Goal: Information Seeking & Learning: Learn about a topic

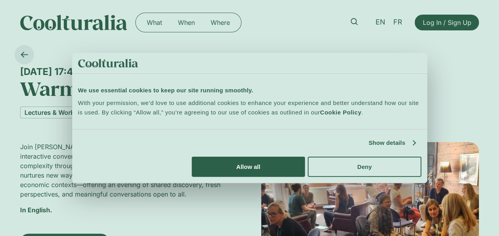
click at [23, 51] on icon at bounding box center [24, 54] width 7 height 7
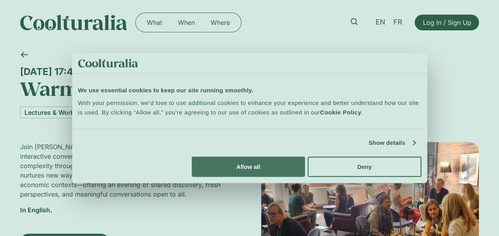
click at [305, 174] on button "Allow all" at bounding box center [248, 167] width 113 height 20
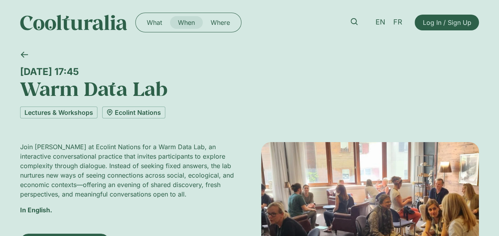
click at [189, 21] on link "When" at bounding box center [186, 22] width 33 height 13
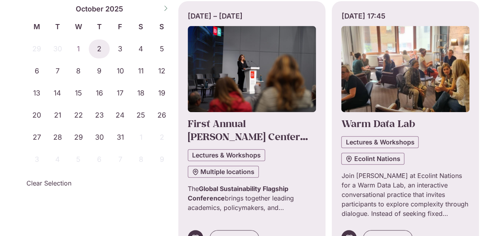
scroll to position [118, 0]
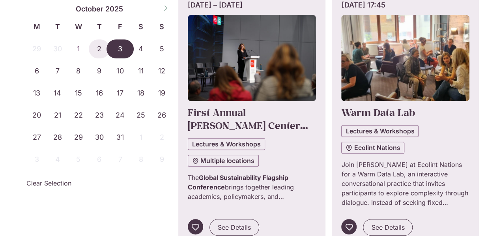
click at [120, 47] on span "3" at bounding box center [120, 48] width 21 height 19
click at [123, 50] on span "3" at bounding box center [120, 48] width 21 height 19
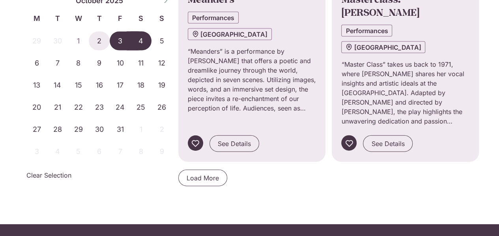
scroll to position [828, 0]
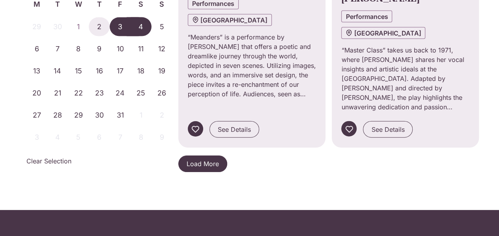
click at [222, 155] on link "Load More" at bounding box center [202, 163] width 49 height 17
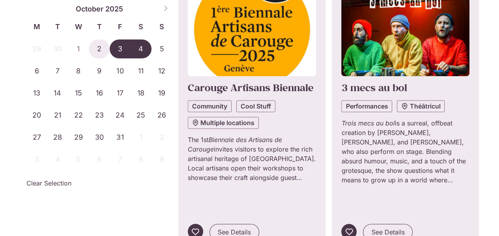
scroll to position [428, 0]
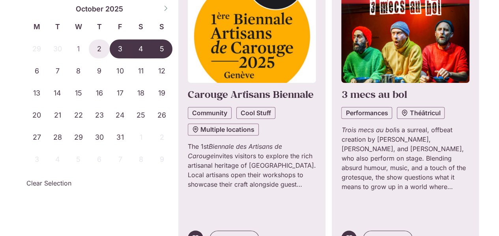
click at [164, 48] on span "5" at bounding box center [161, 48] width 21 height 19
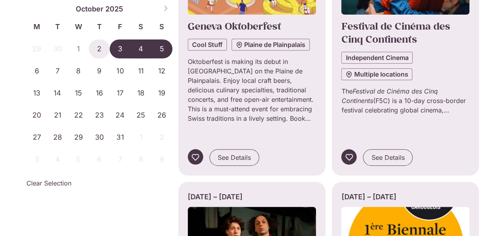
scroll to position [173, 0]
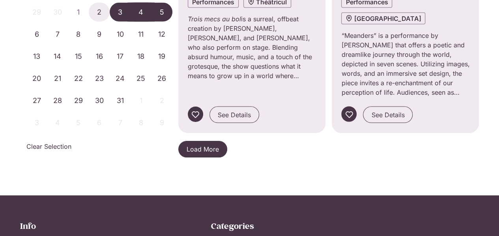
click at [206, 144] on span "Load More" at bounding box center [202, 148] width 32 height 9
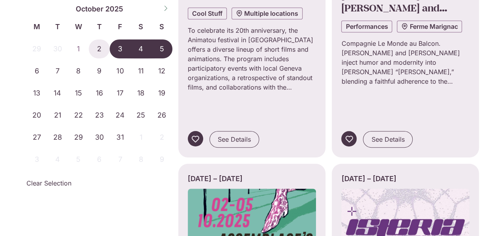
scroll to position [1580, 0]
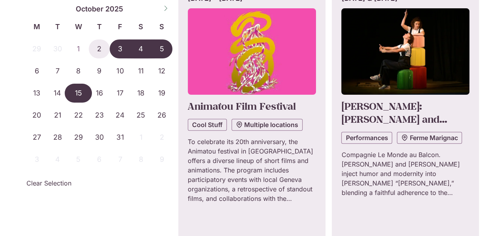
click at [76, 94] on span "15" at bounding box center [78, 93] width 21 height 19
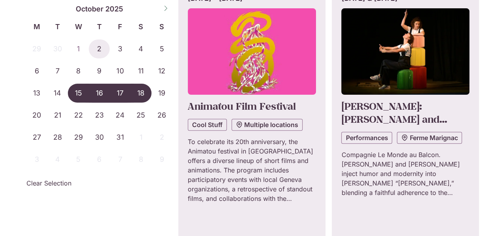
click at [130, 95] on div "29 30 1 2 3 4 5 6 7 8 9 10 11 12 13 14 15 16 17 18 19 20 21 22 23 24 25 26 27 2…" at bounding box center [99, 102] width 146 height 132
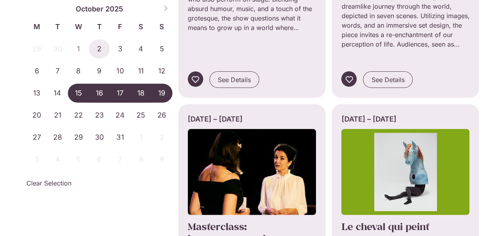
scroll to position [792, 0]
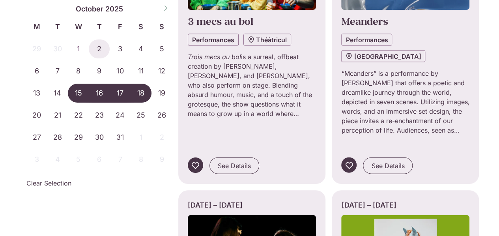
click at [135, 96] on span "18" at bounding box center [141, 93] width 21 height 19
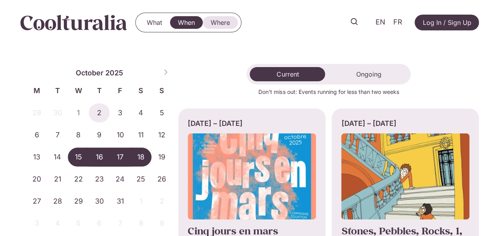
click at [219, 19] on link "Where" at bounding box center [220, 22] width 35 height 13
drag, startPoint x: 219, startPoint y: 19, endPoint x: 230, endPoint y: 35, distance: 19.2
click at [219, 19] on link "Where" at bounding box center [220, 22] width 35 height 13
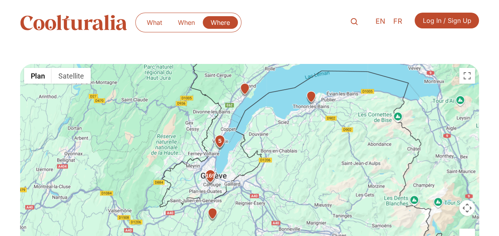
click at [220, 140] on div "5" at bounding box center [220, 142] width 16 height 16
click at [220, 140] on div "169 5" at bounding box center [249, 159] width 459 height 190
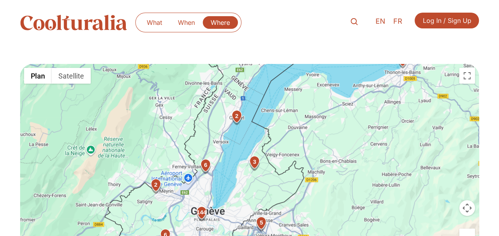
click at [204, 164] on div "6" at bounding box center [206, 166] width 16 height 16
click at [204, 164] on div "144 6 2 5 6 3 6 2" at bounding box center [249, 159] width 459 height 190
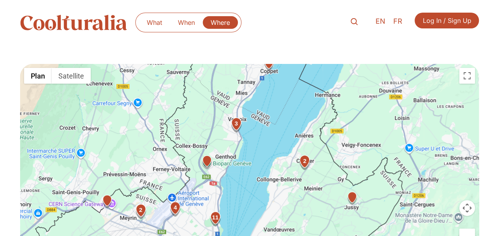
click at [205, 158] on img "BioparcRoute de Valavran 33 1293 Bellevue" at bounding box center [207, 162] width 14 height 14
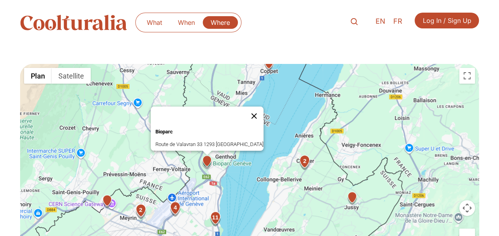
click at [244, 110] on button "Fermer" at bounding box center [253, 115] width 19 height 19
click at [242, 110] on div "80 4 11 32 2 2 3 3 3 Bioparc Route de Valavran 33 1293 Bellevue" at bounding box center [249, 159] width 459 height 190
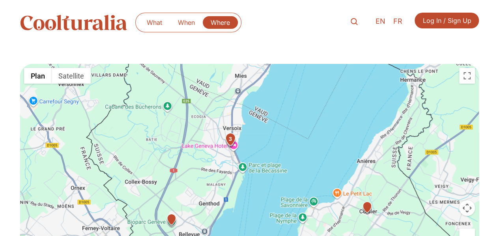
drag, startPoint x: 228, startPoint y: 140, endPoint x: 235, endPoint y: 148, distance: 10.6
click at [228, 140] on div "3" at bounding box center [230, 140] width 16 height 16
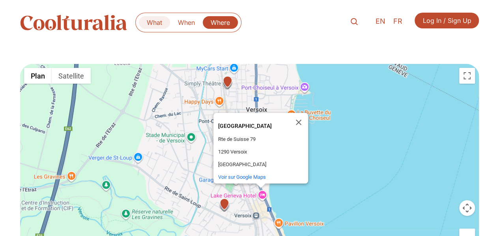
click at [155, 26] on link "What" at bounding box center [154, 22] width 31 height 13
click at [156, 22] on link "What" at bounding box center [154, 22] width 31 height 13
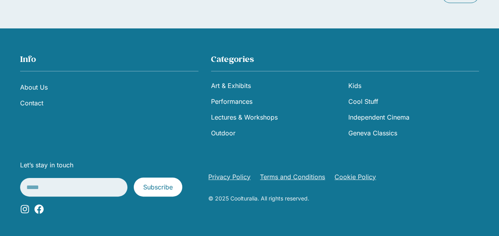
scroll to position [1205, 0]
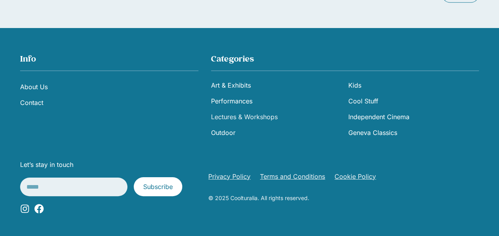
click at [229, 115] on link "Lectures & Workshops" at bounding box center [276, 117] width 131 height 16
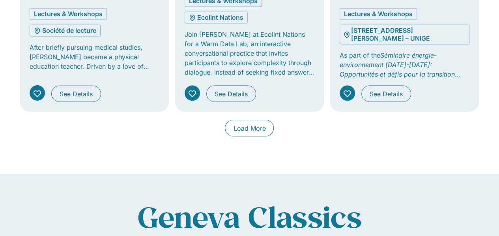
scroll to position [670, 0]
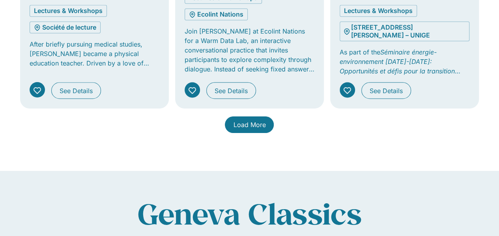
click at [229, 119] on link "Load More" at bounding box center [249, 124] width 49 height 17
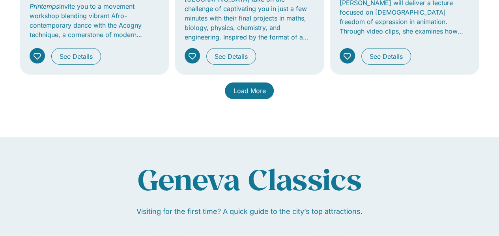
scroll to position [1225, 0]
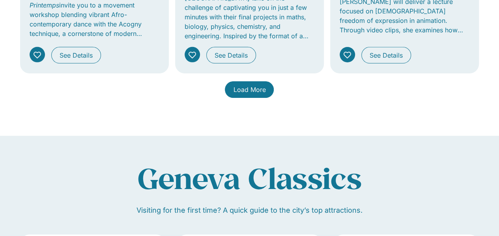
click at [254, 90] on span "Load More" at bounding box center [249, 89] width 32 height 9
click at [0, 0] on rect "Tabs. Open items with Enter or Space, close with Escape and navigate using the …" at bounding box center [0, 0] width 0 height 0
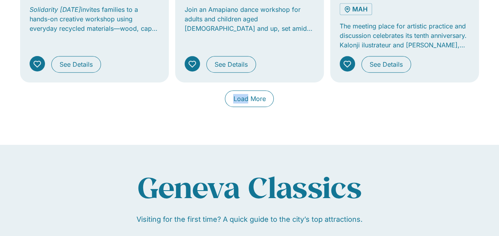
scroll to position [1799, 0]
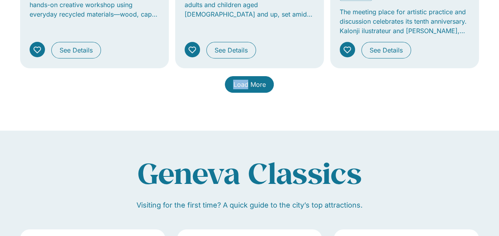
click at [247, 80] on span "Load More" at bounding box center [249, 84] width 32 height 9
click at [0, 0] on rect "Tabs. Open items with Enter or Space, close with Escape and navigate using the …" at bounding box center [0, 0] width 0 height 0
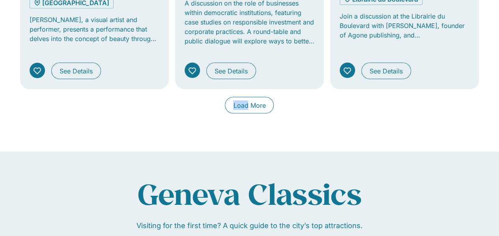
scroll to position [2351, 0]
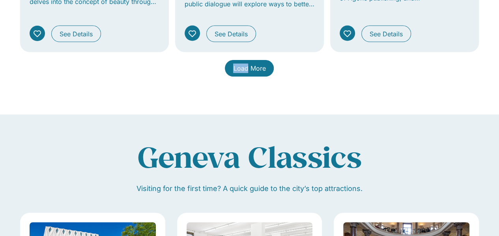
click at [242, 63] on span "Load More" at bounding box center [249, 67] width 32 height 9
click at [0, 0] on rect "Tabs. Open items with Enter or Space, close with Escape and navigate using the …" at bounding box center [0, 0] width 0 height 0
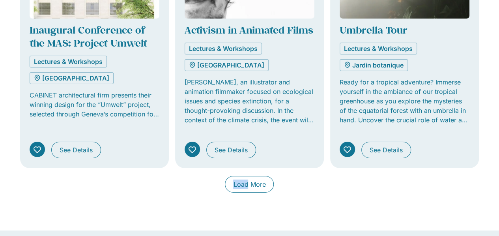
scroll to position [2824, 0]
